Goal: Transaction & Acquisition: Purchase product/service

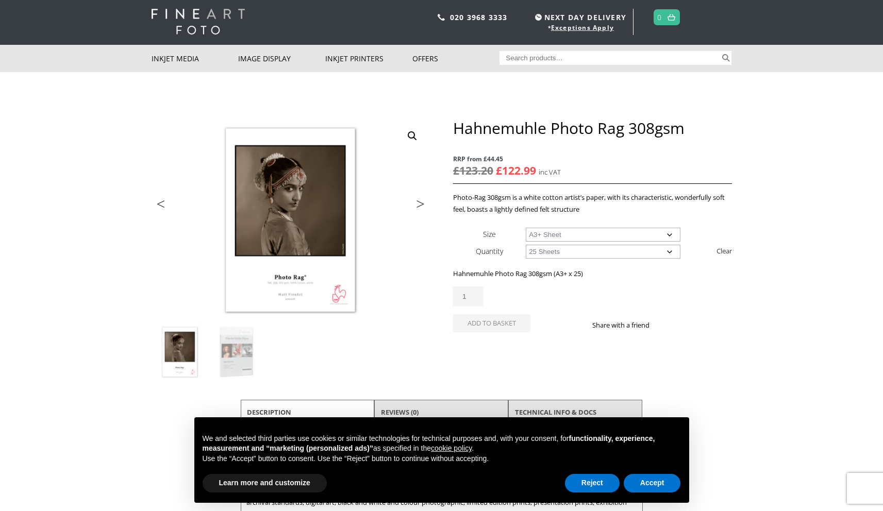
scroll to position [24, 0]
click at [594, 236] on select "Choose an option A4 Sheet A3 Sheet A3+ Sheet A2 Sheet" at bounding box center [603, 234] width 155 height 14
click at [526, 227] on select "Choose an option A4 Sheet A3 Sheet A3+ Sheet A2 Sheet" at bounding box center [603, 234] width 155 height 14
select select "a4-sheet"
click at [611, 252] on select "Choose an option 25 Sheets" at bounding box center [603, 251] width 155 height 14
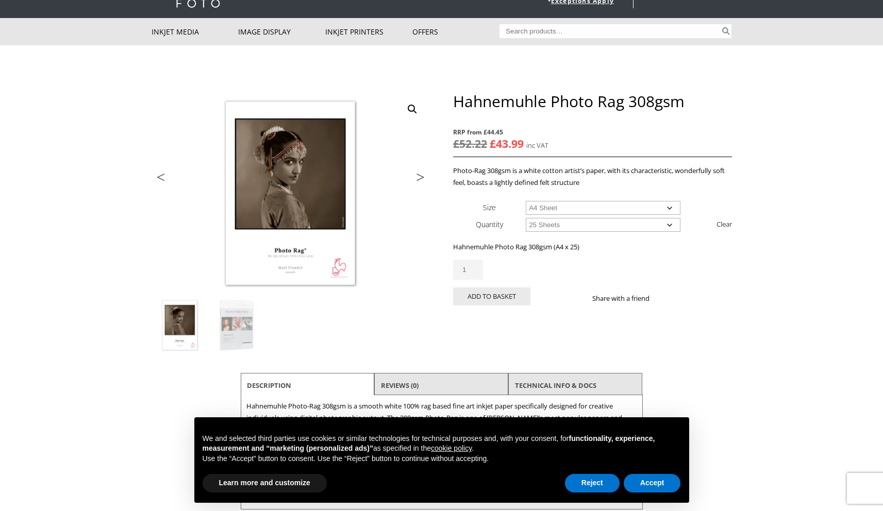
scroll to position [51, 0]
click at [418, 177] on link "Next" at bounding box center [415, 179] width 29 height 9
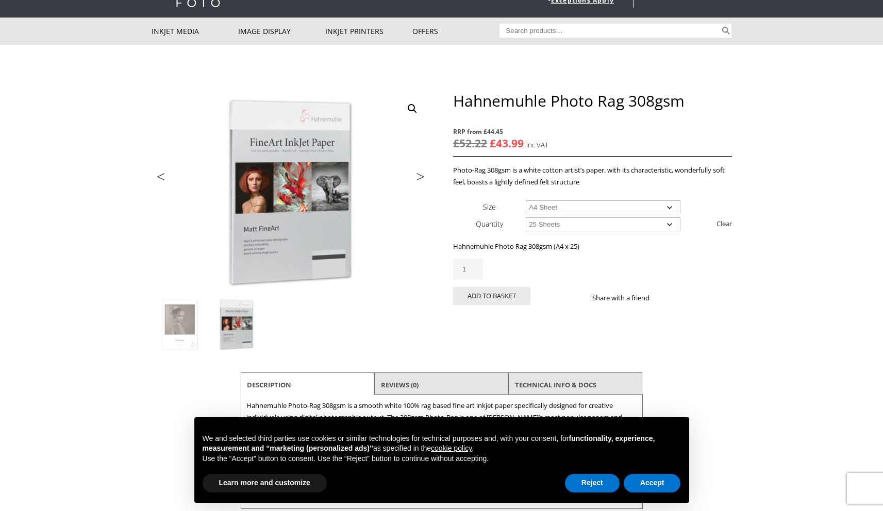
click at [418, 177] on link "Next" at bounding box center [415, 179] width 29 height 9
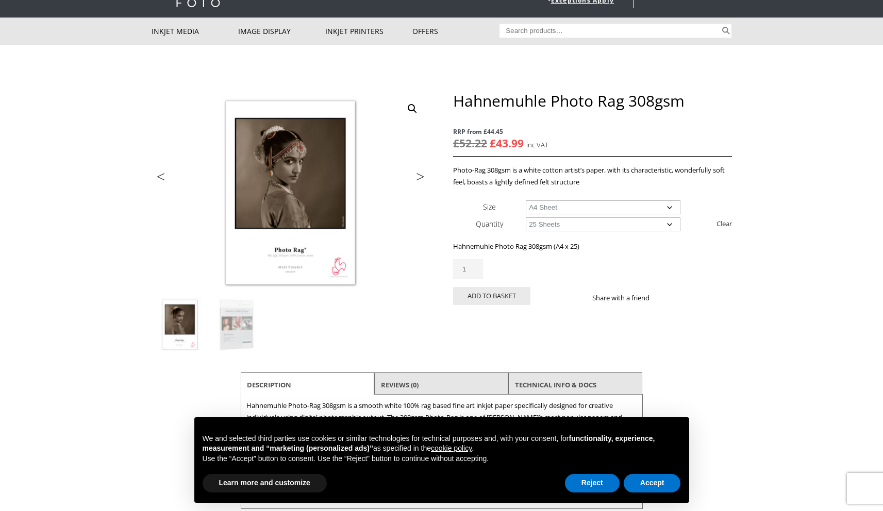
click at [161, 176] on link "Previous" at bounding box center [172, 179] width 41 height 9
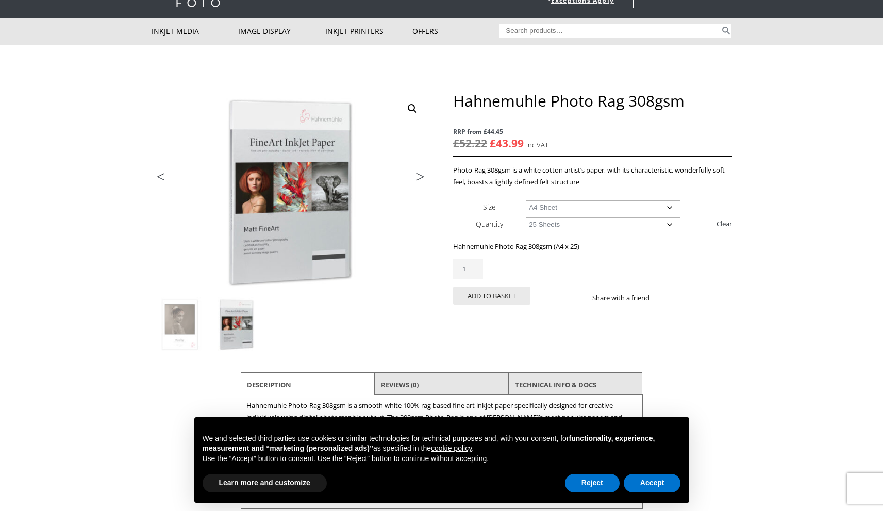
click at [416, 176] on link "Next" at bounding box center [415, 179] width 29 height 9
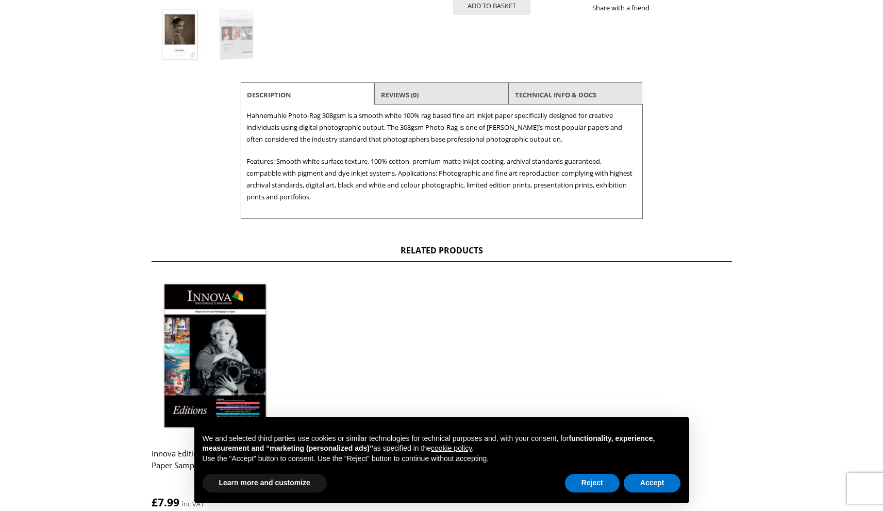
scroll to position [342, 0]
click at [657, 485] on button "Accept" at bounding box center [652, 483] width 57 height 19
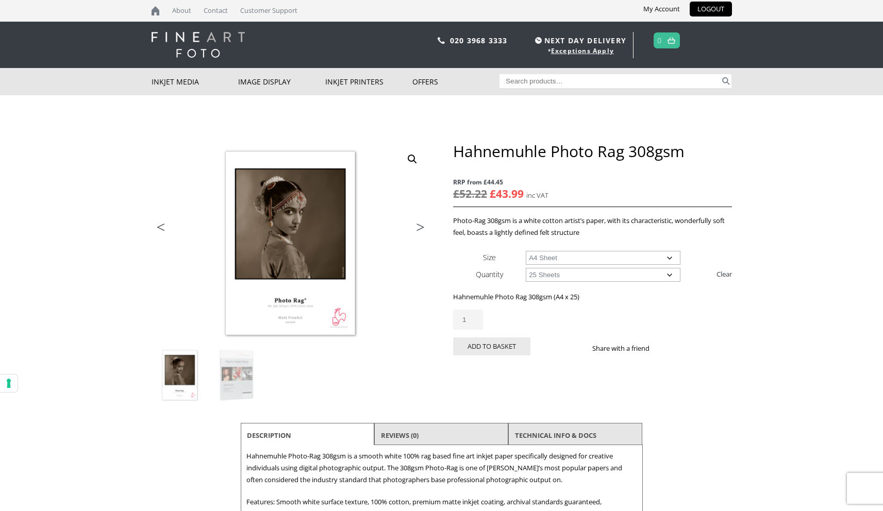
scroll to position [0, 0]
